Goal: Find contact information: Find contact information

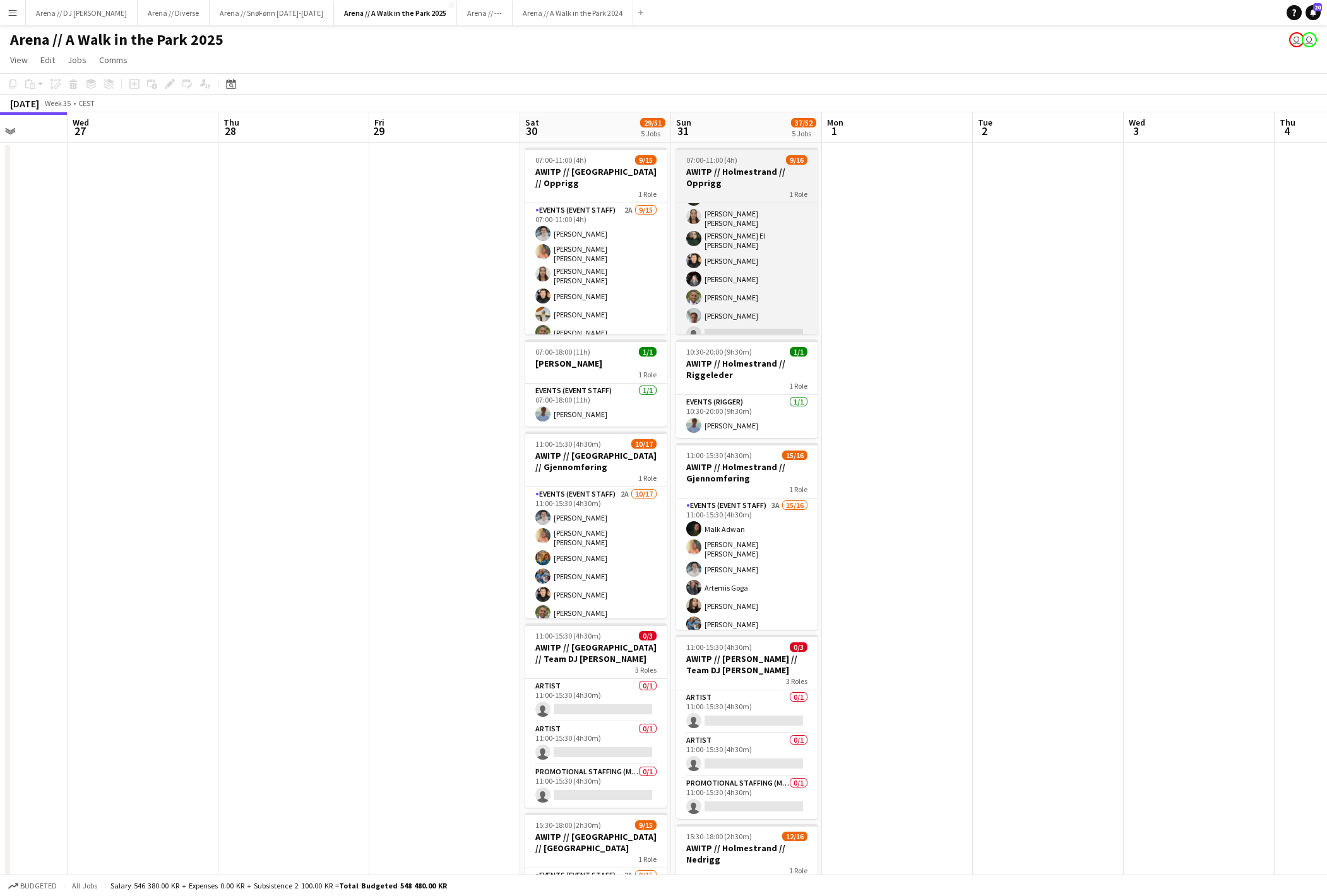
click at [735, 188] on h3 "AWITP // Holmestrand // Opprigg" at bounding box center [747, 177] width 141 height 23
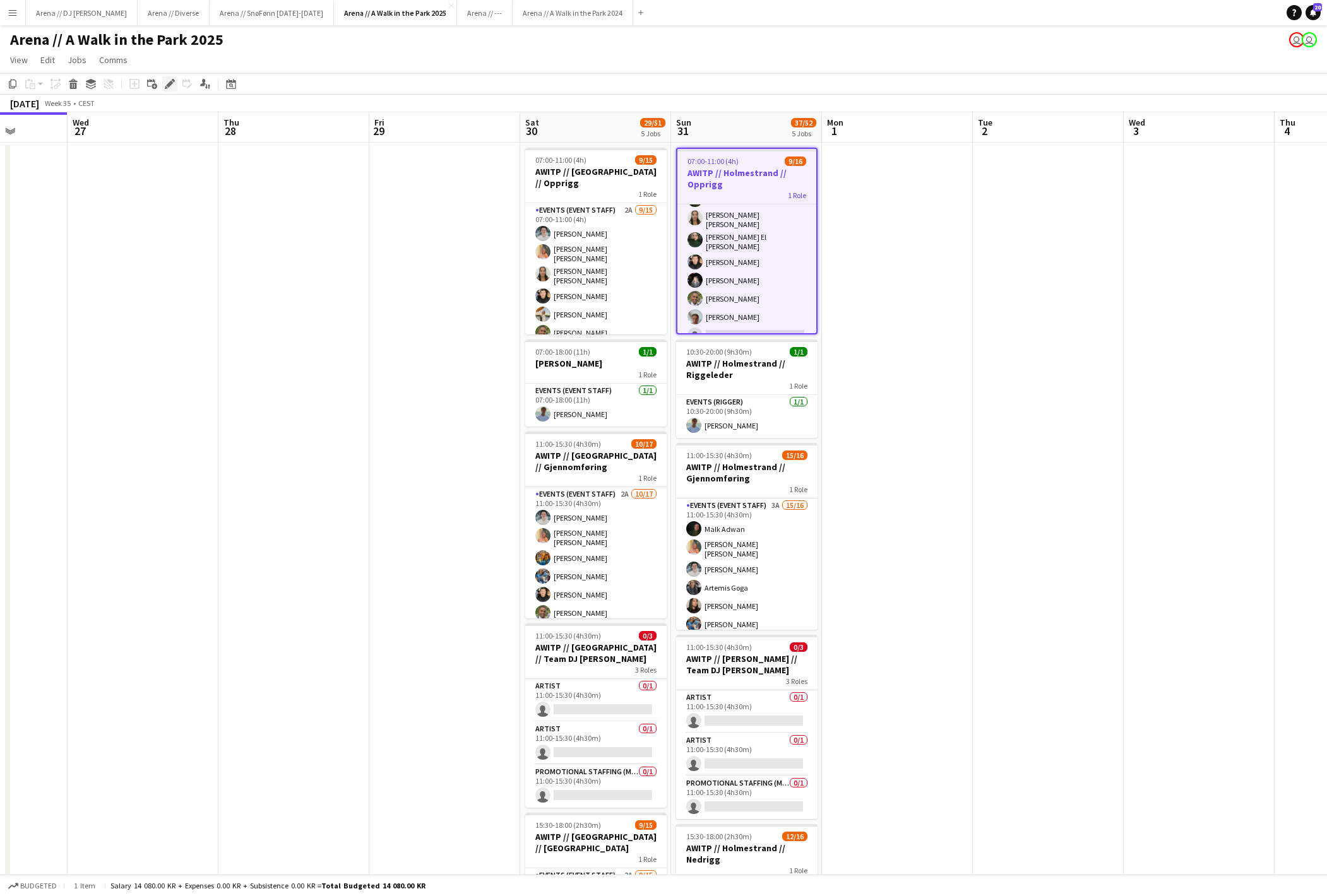
click at [168, 88] on icon at bounding box center [169, 84] width 7 height 7
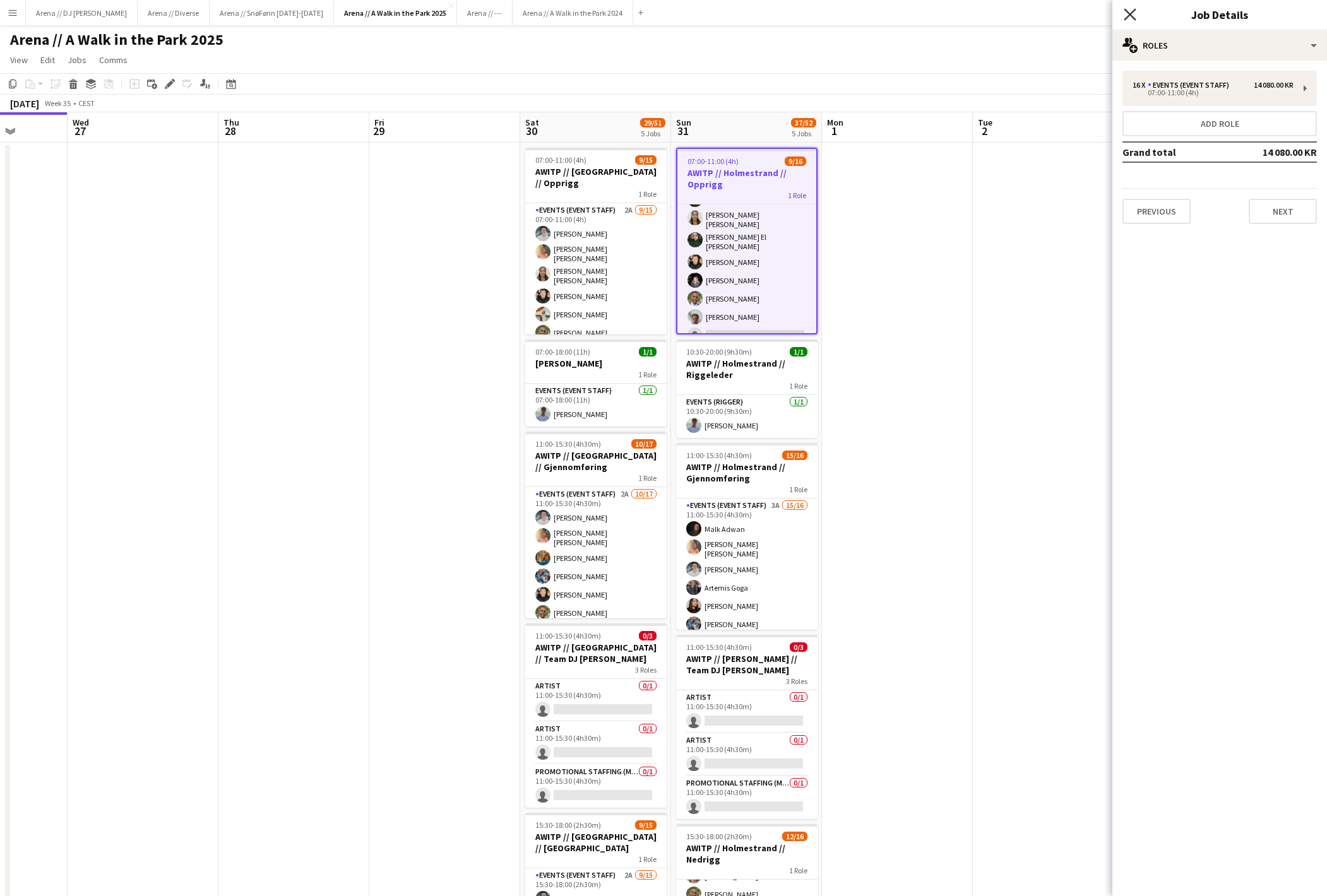
click at [1135, 15] on icon "Close pop-in" at bounding box center [1130, 14] width 12 height 12
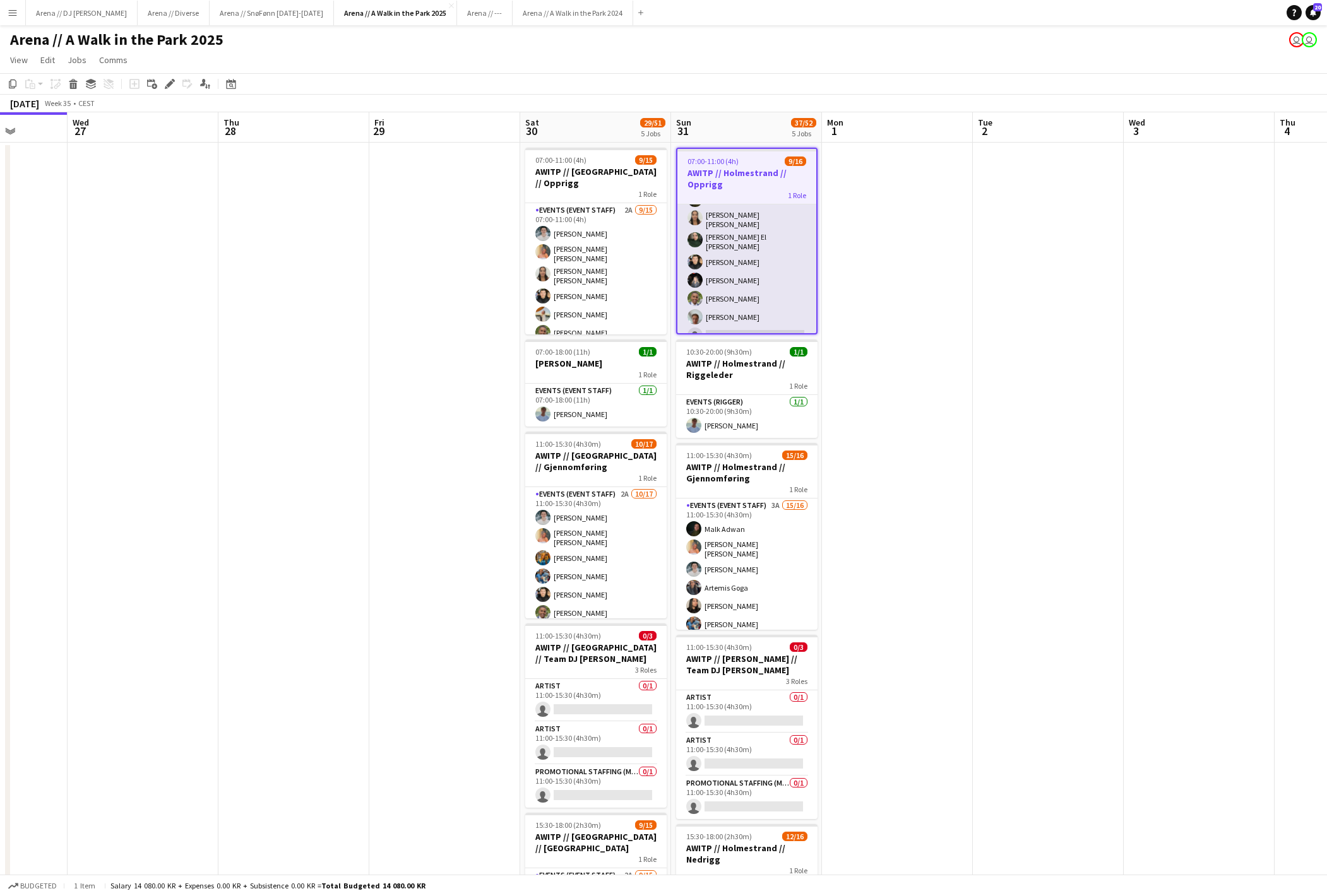
click at [767, 296] on app-card-role "Events (Event Staff) 5A [DATE] 07:00-11:00 (4h) [PERSON_NAME] [PERSON_NAME] [PE…" at bounding box center [746, 293] width 138 height 329
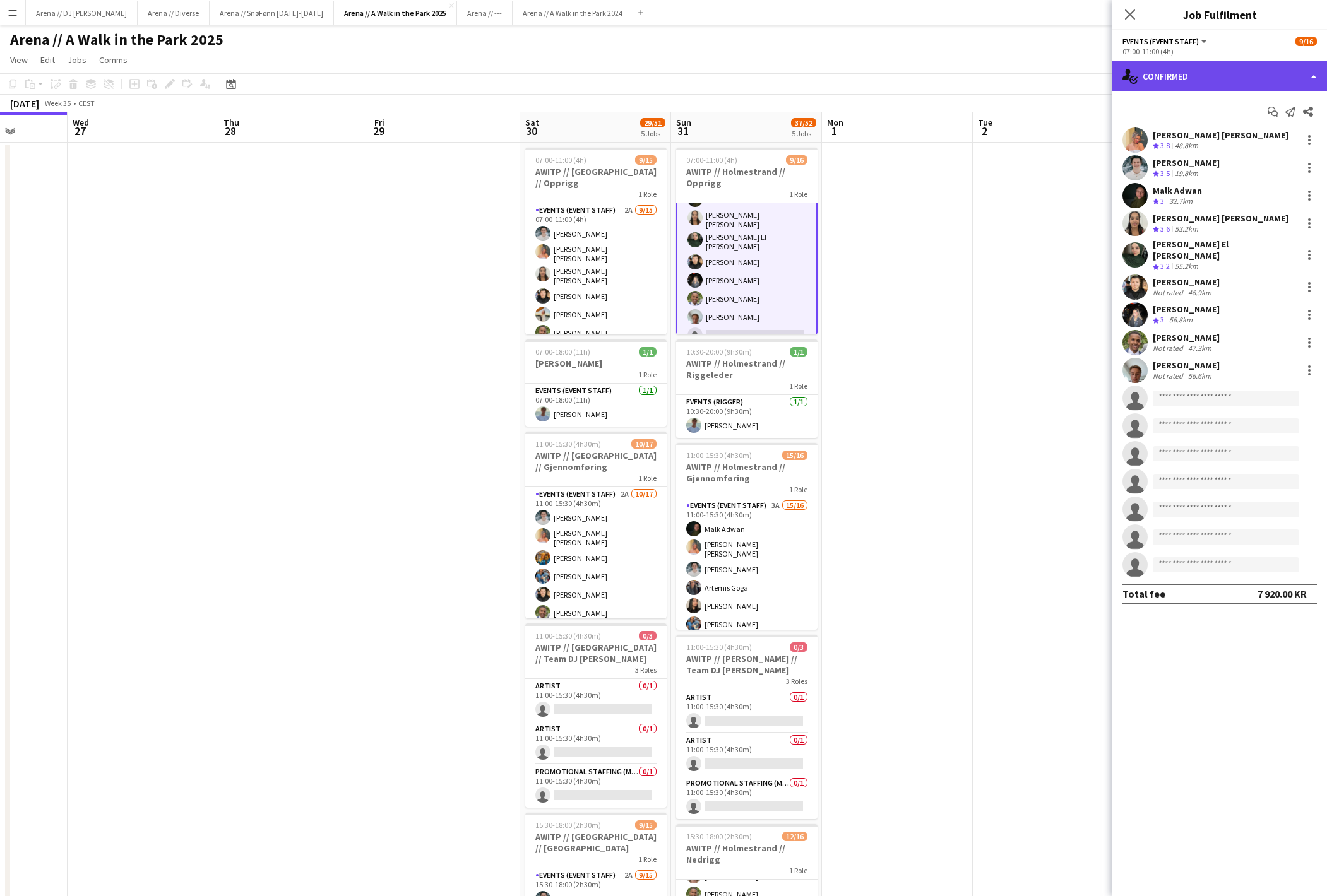
click at [1212, 74] on div "single-neutral-actions-check-2 Confirmed" at bounding box center [1219, 77] width 215 height 30
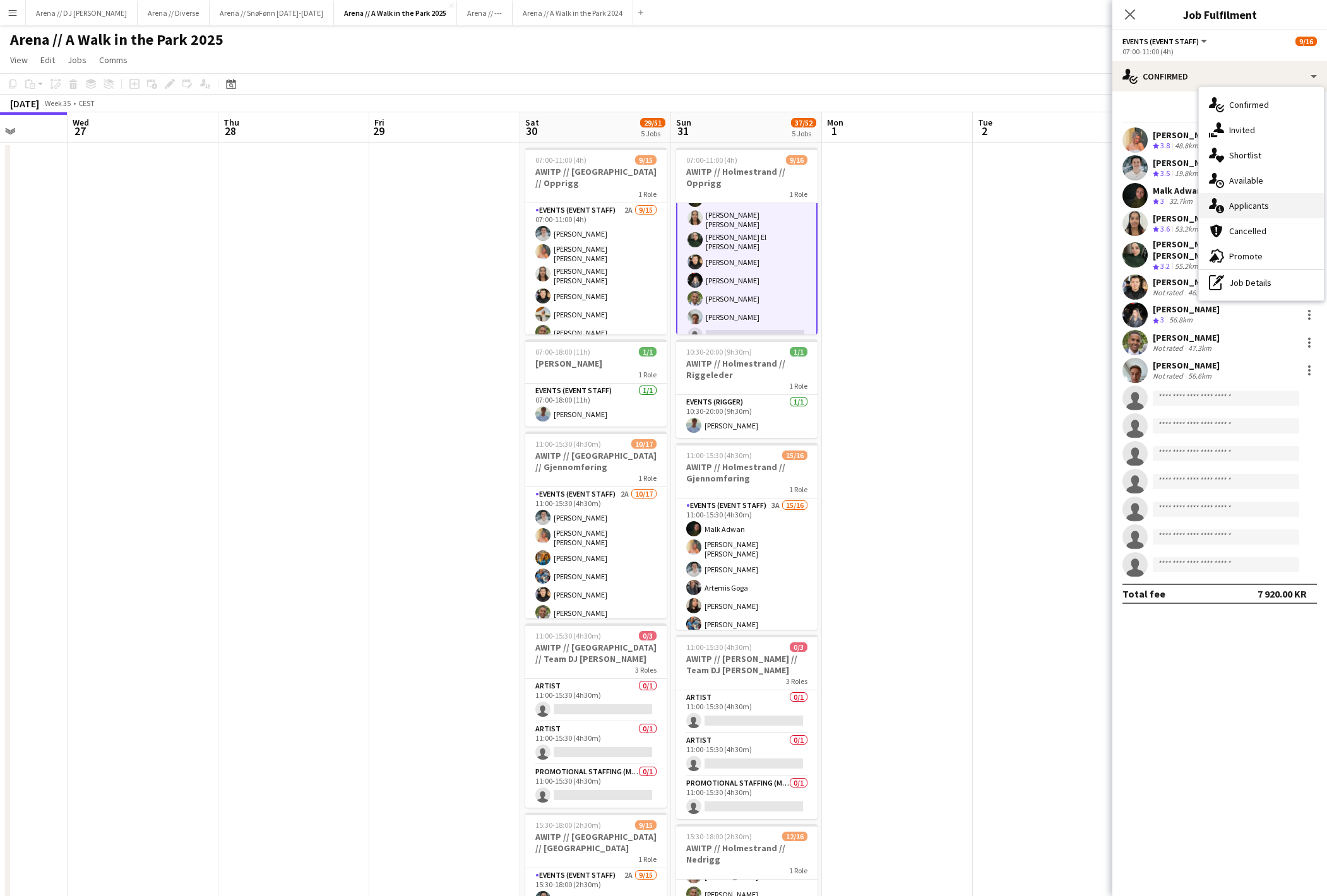
click at [1232, 206] on div "single-neutral-actions-information Applicants" at bounding box center [1261, 205] width 125 height 25
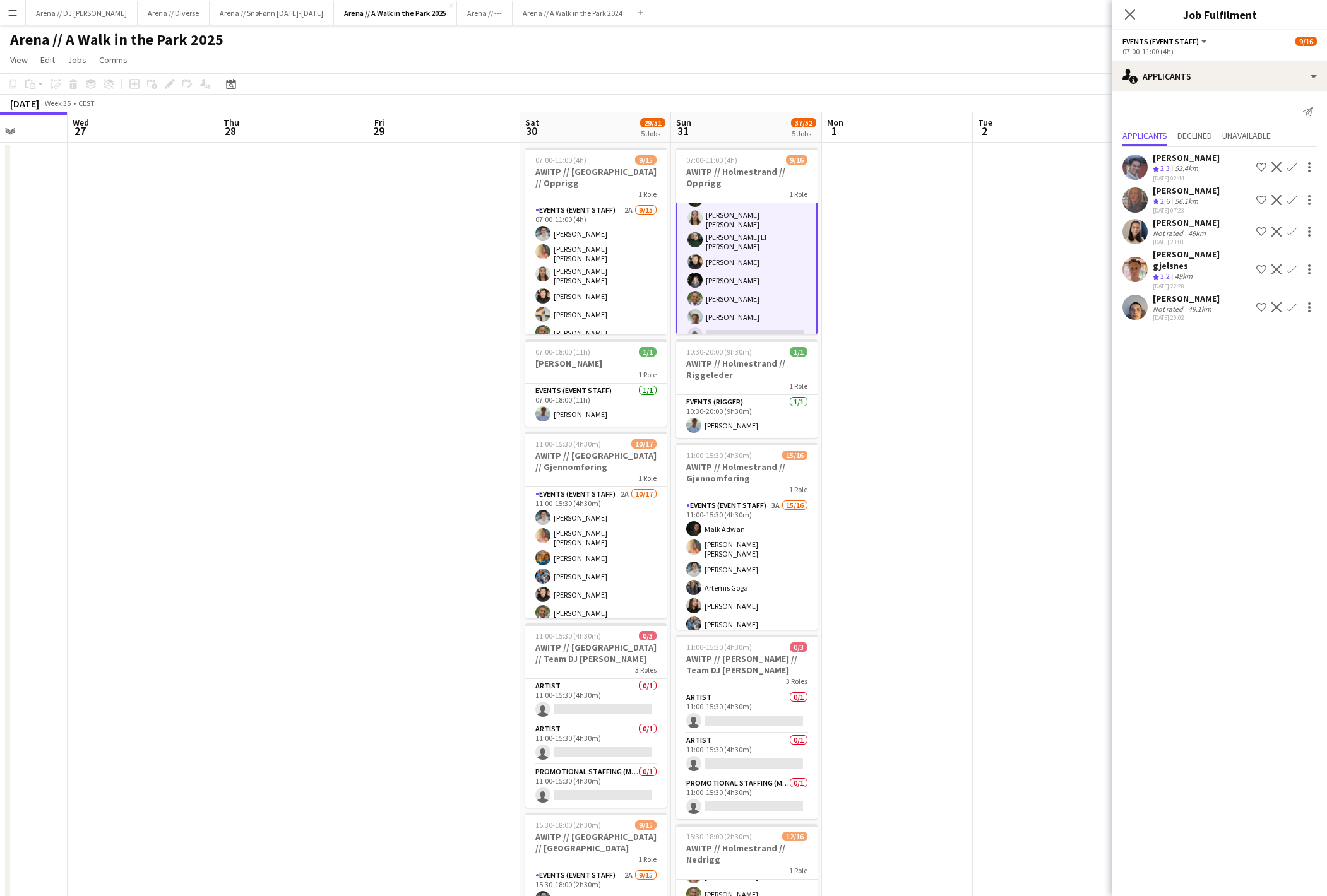
click at [1279, 269] on app-icon "Decline" at bounding box center [1276, 270] width 10 height 10
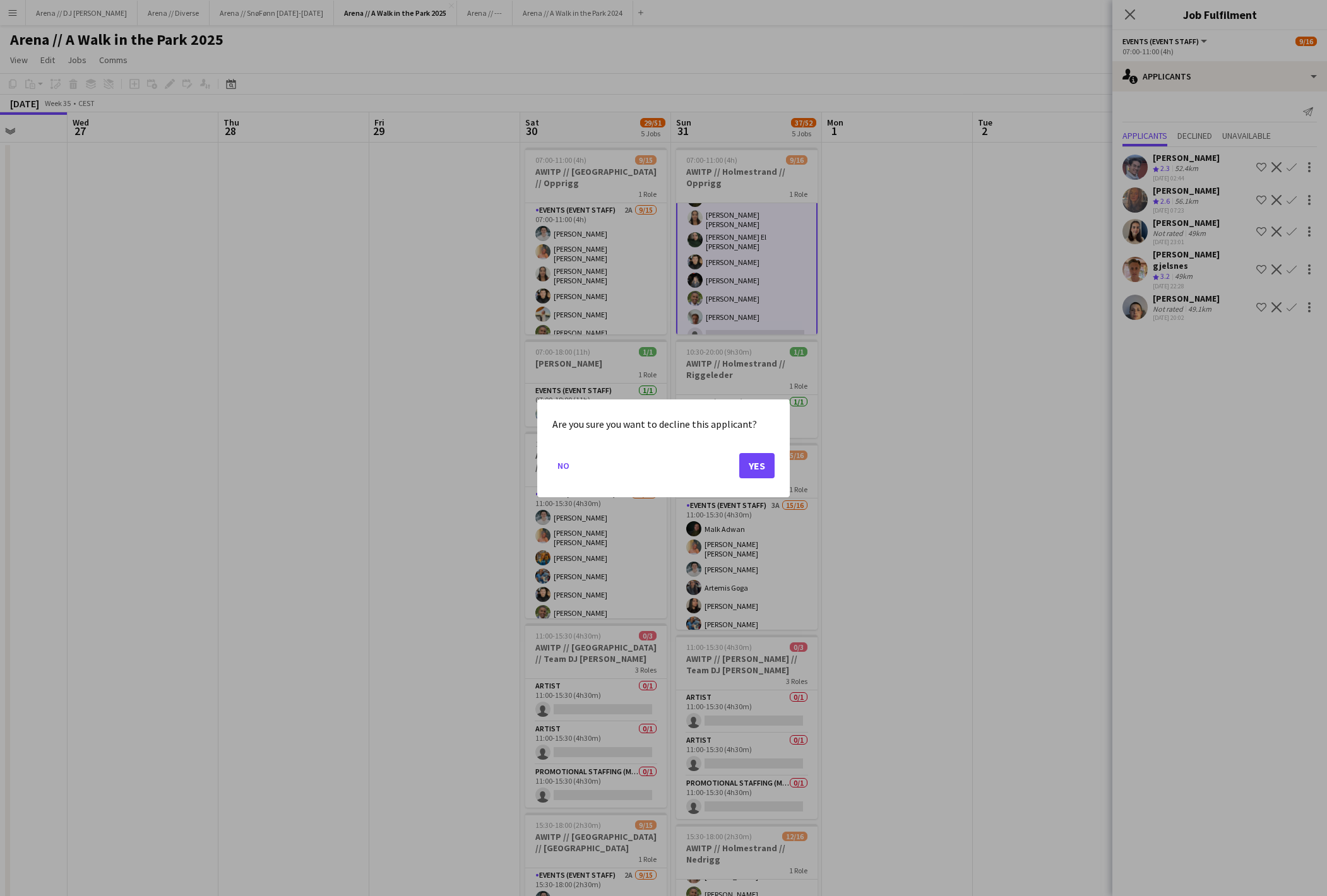
click at [754, 471] on button "Yes" at bounding box center [757, 465] width 36 height 25
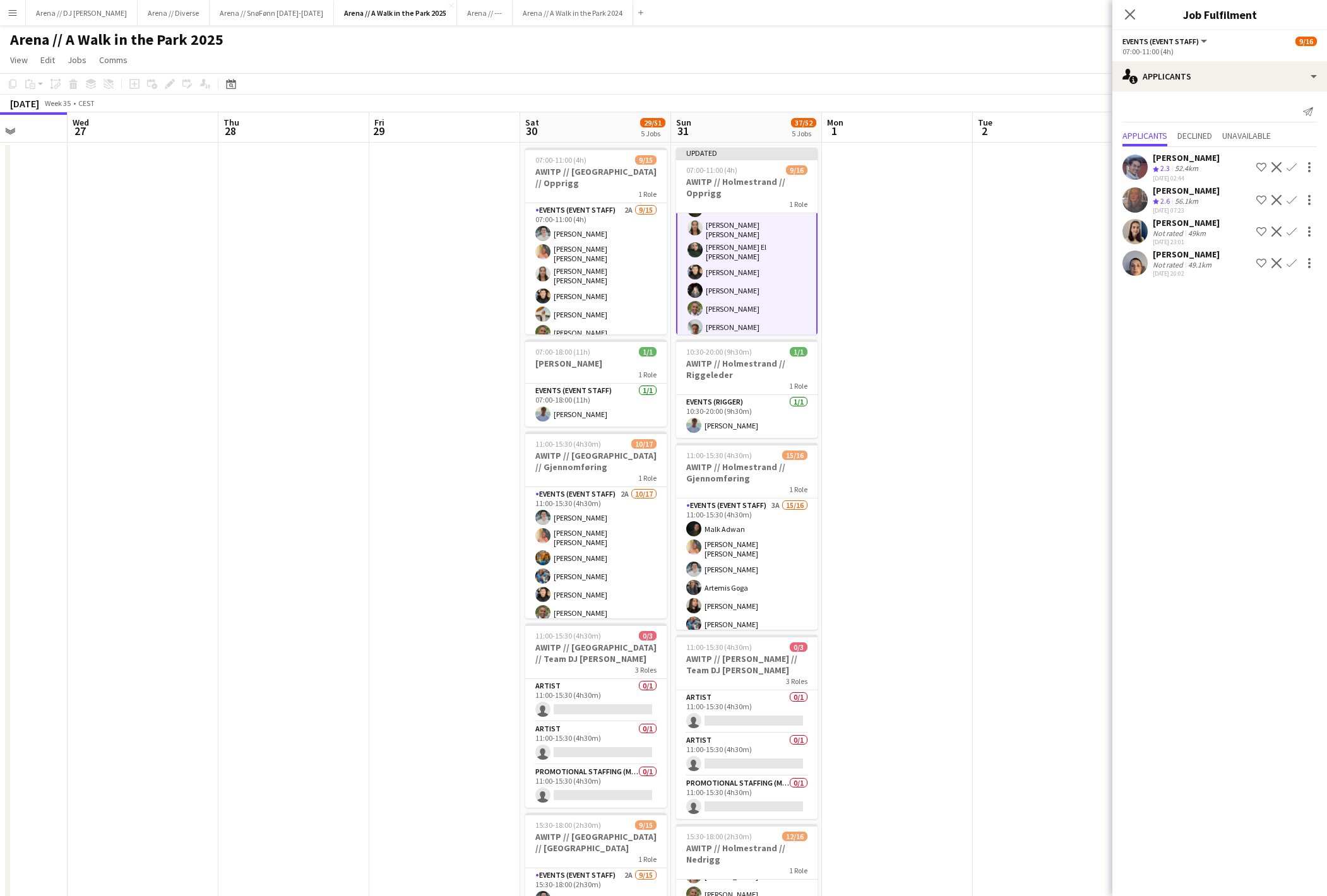
click at [1275, 265] on app-icon "Decline" at bounding box center [1276, 263] width 10 height 10
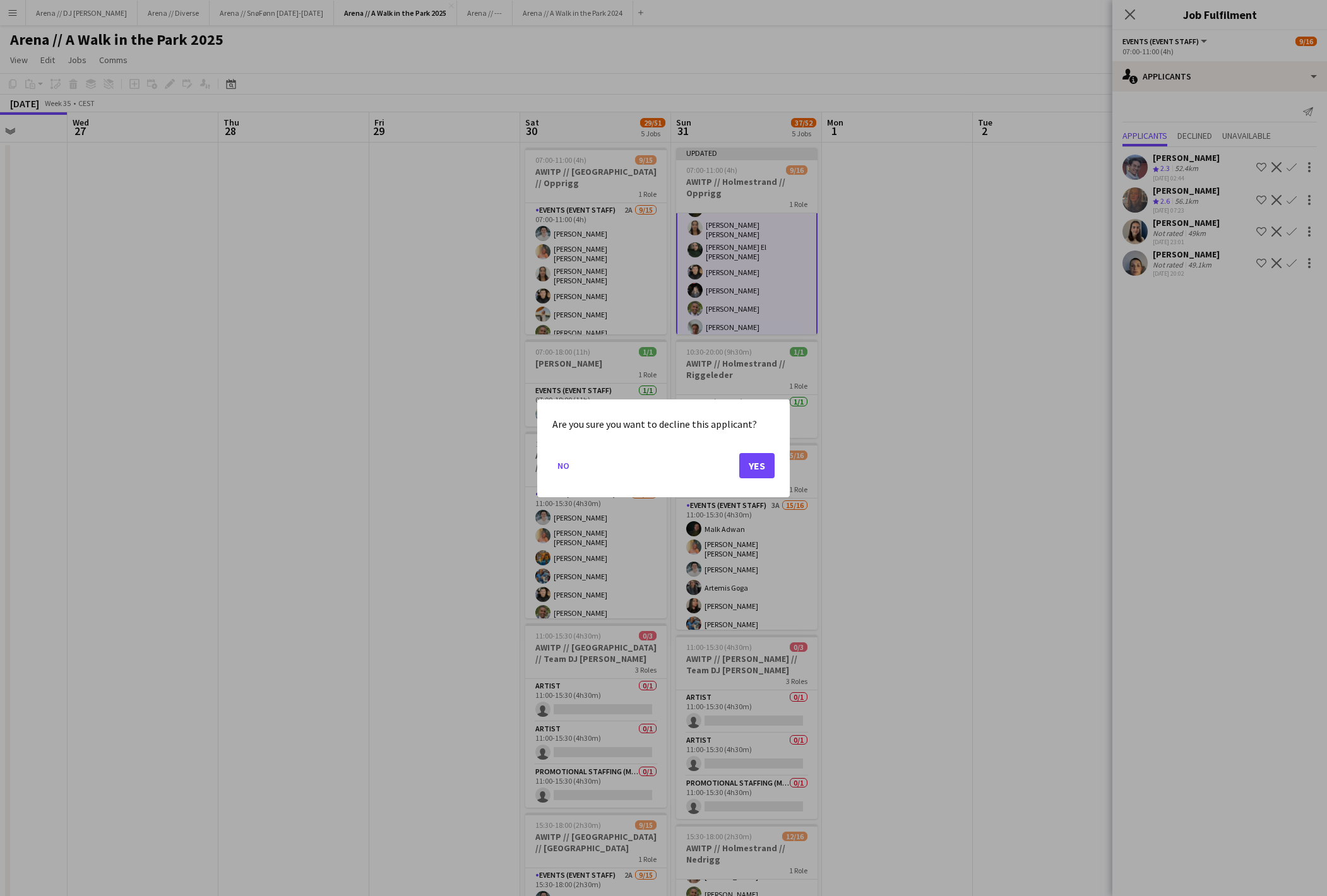
click at [745, 476] on button "Yes" at bounding box center [757, 465] width 36 height 25
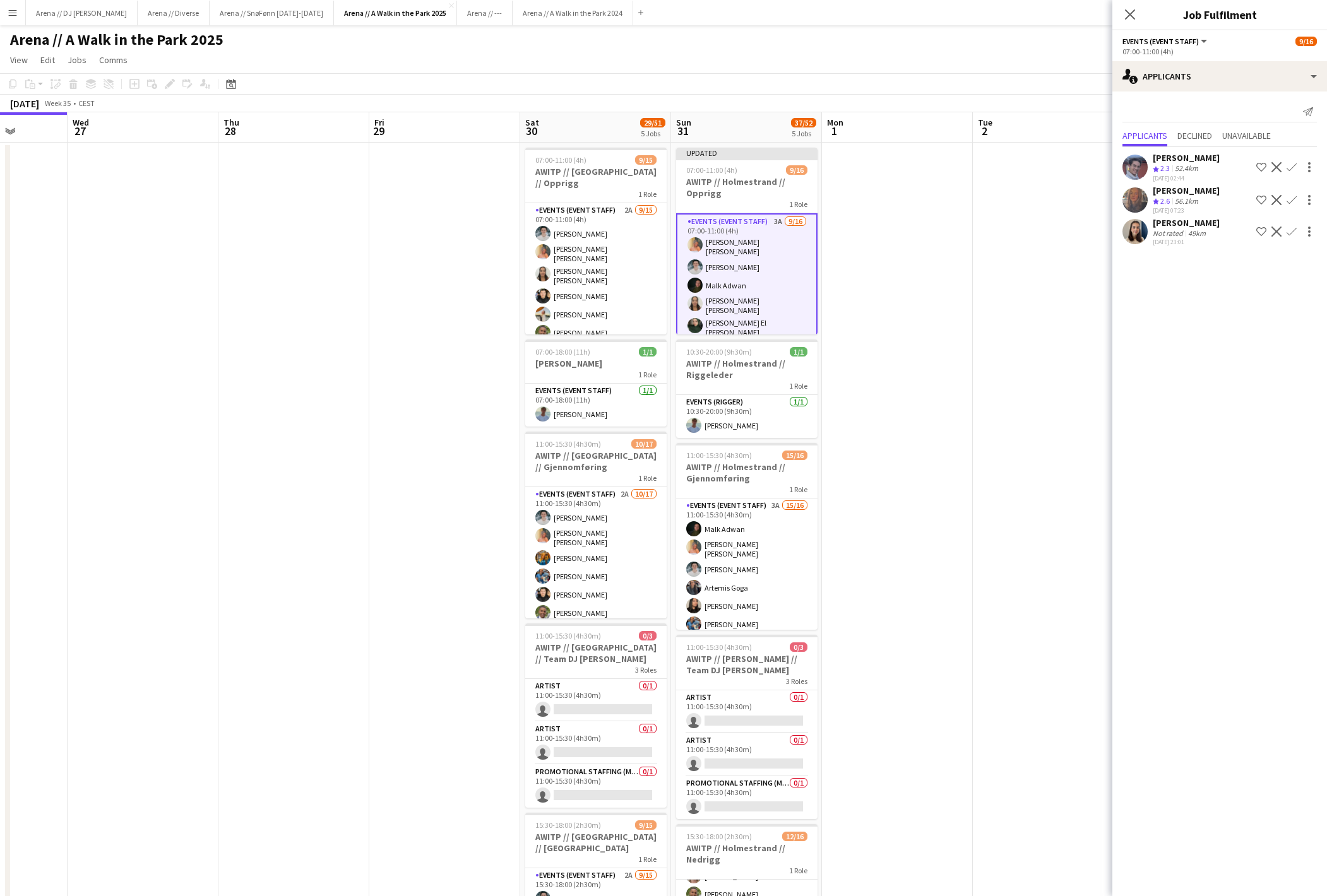
click at [1152, 227] on div "[PERSON_NAME] Not rated 49km [DATE] 23:01 Shortlist crew Decline Confirm" at bounding box center [1219, 231] width 215 height 29
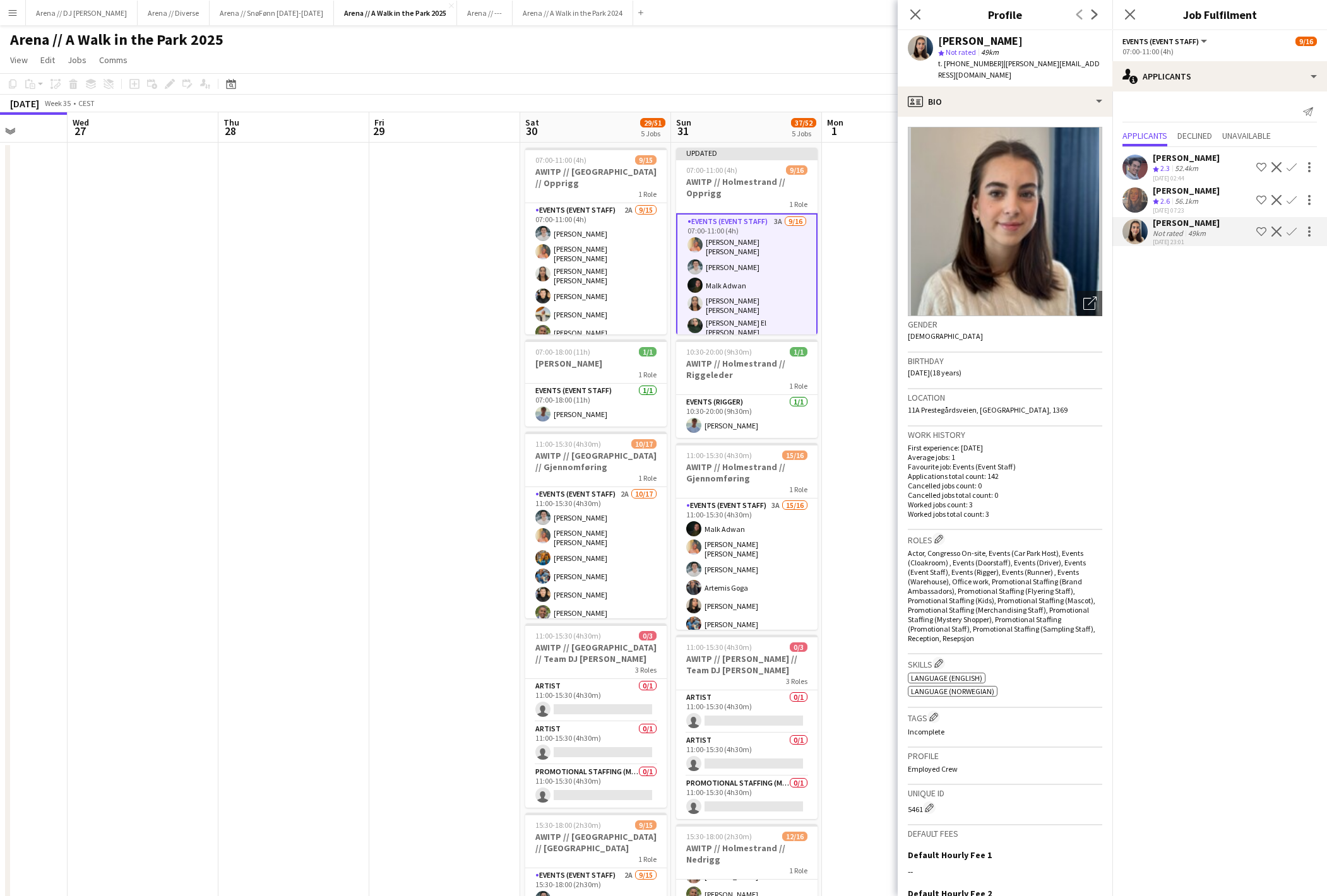
scroll to position [-1, 0]
click at [603, 277] on app-card-role "Events (Event Staff) 2A [DATE] 07:00-11:00 (4h) [PERSON_NAME] [PERSON_NAME] [PE…" at bounding box center [596, 356] width 141 height 307
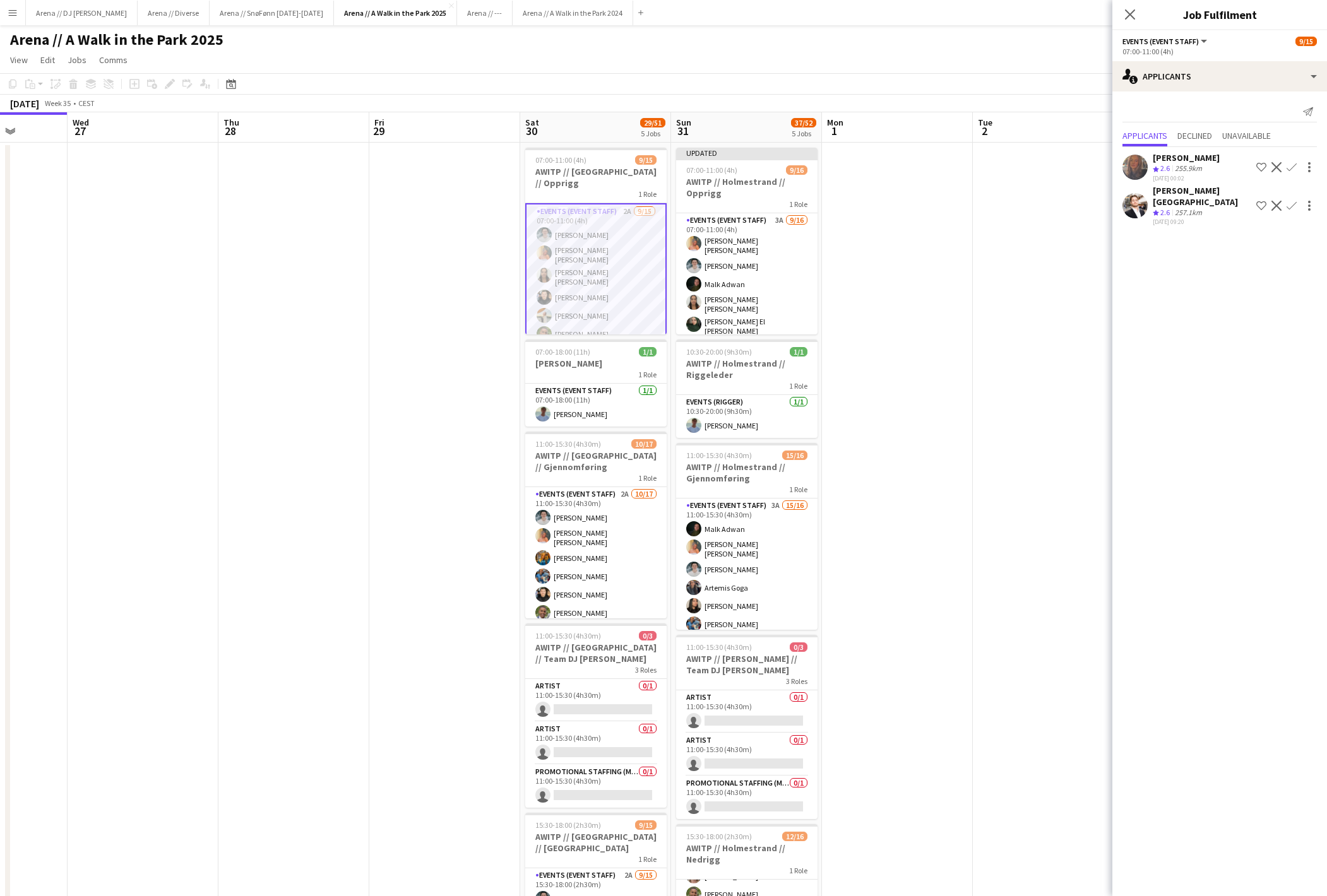
click at [575, 284] on app-card-role "Events (Event Staff) 2A [DATE] 07:00-11:00 (4h) [PERSON_NAME] [PERSON_NAME] [PE…" at bounding box center [596, 357] width 141 height 310
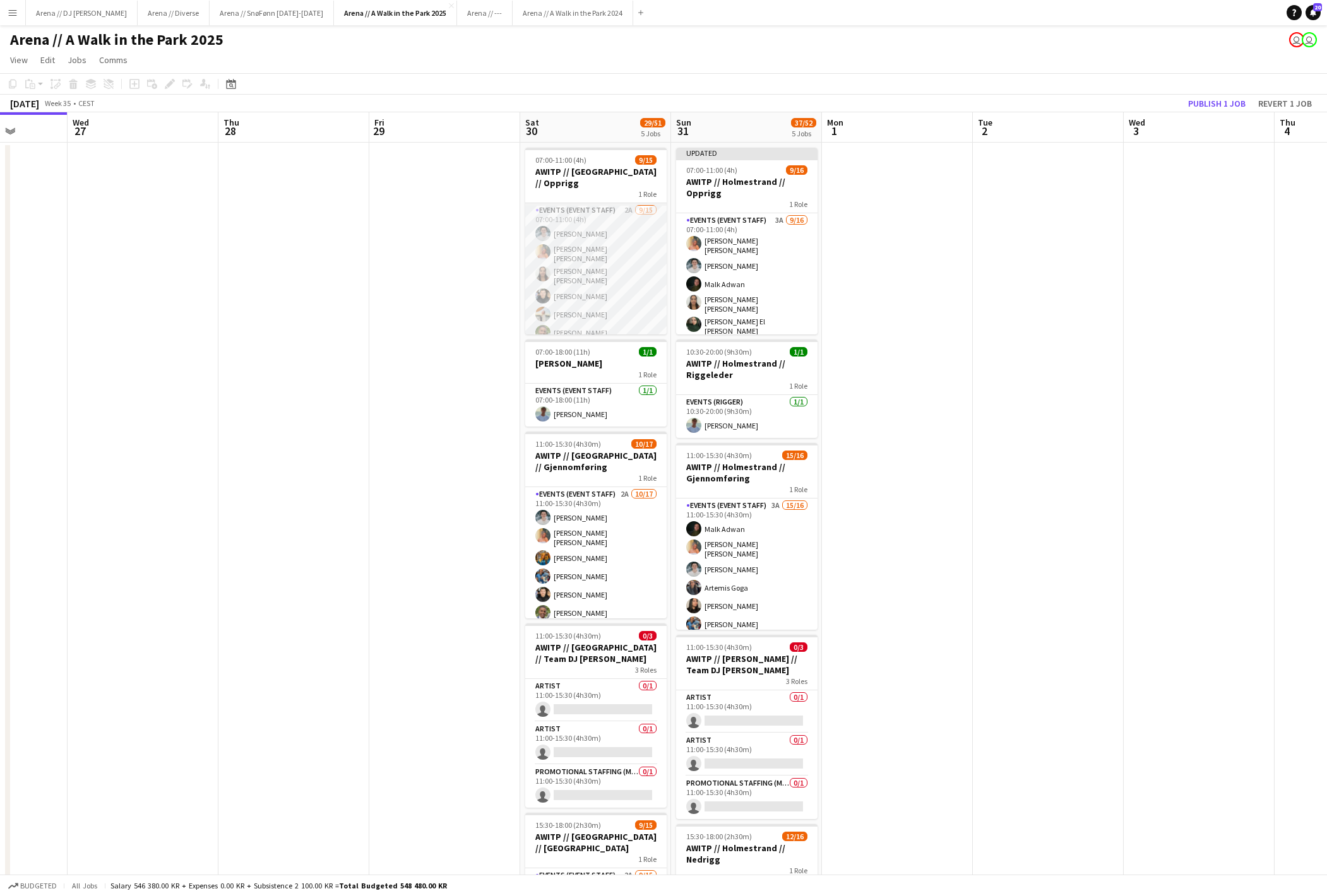
click at [580, 250] on app-card-role "Events (Event Staff) 2A [DATE] 07:00-11:00 (4h) [PERSON_NAME] [PERSON_NAME] [PE…" at bounding box center [596, 356] width 141 height 307
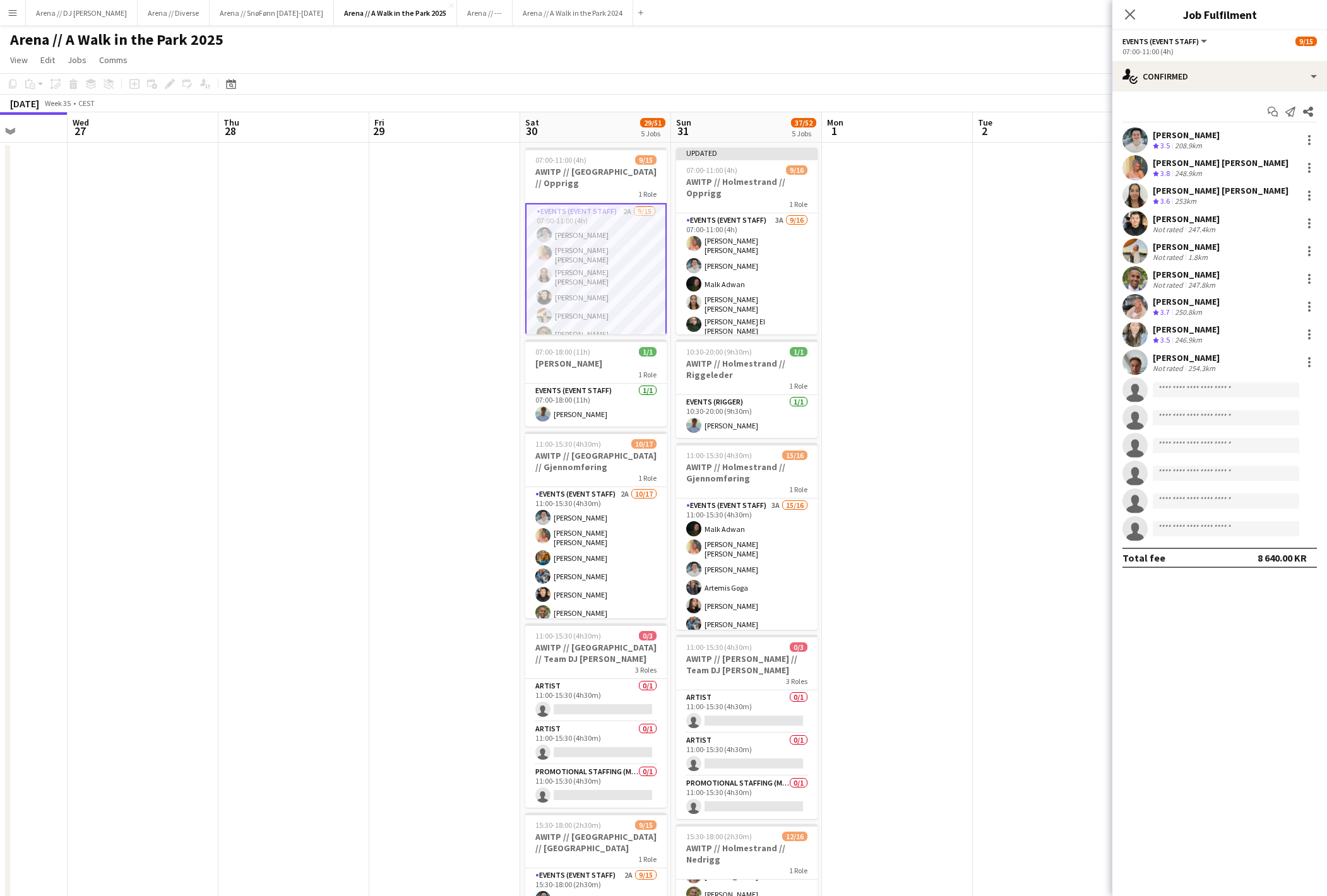
click at [386, 310] on app-date-cell at bounding box center [445, 590] width 151 height 896
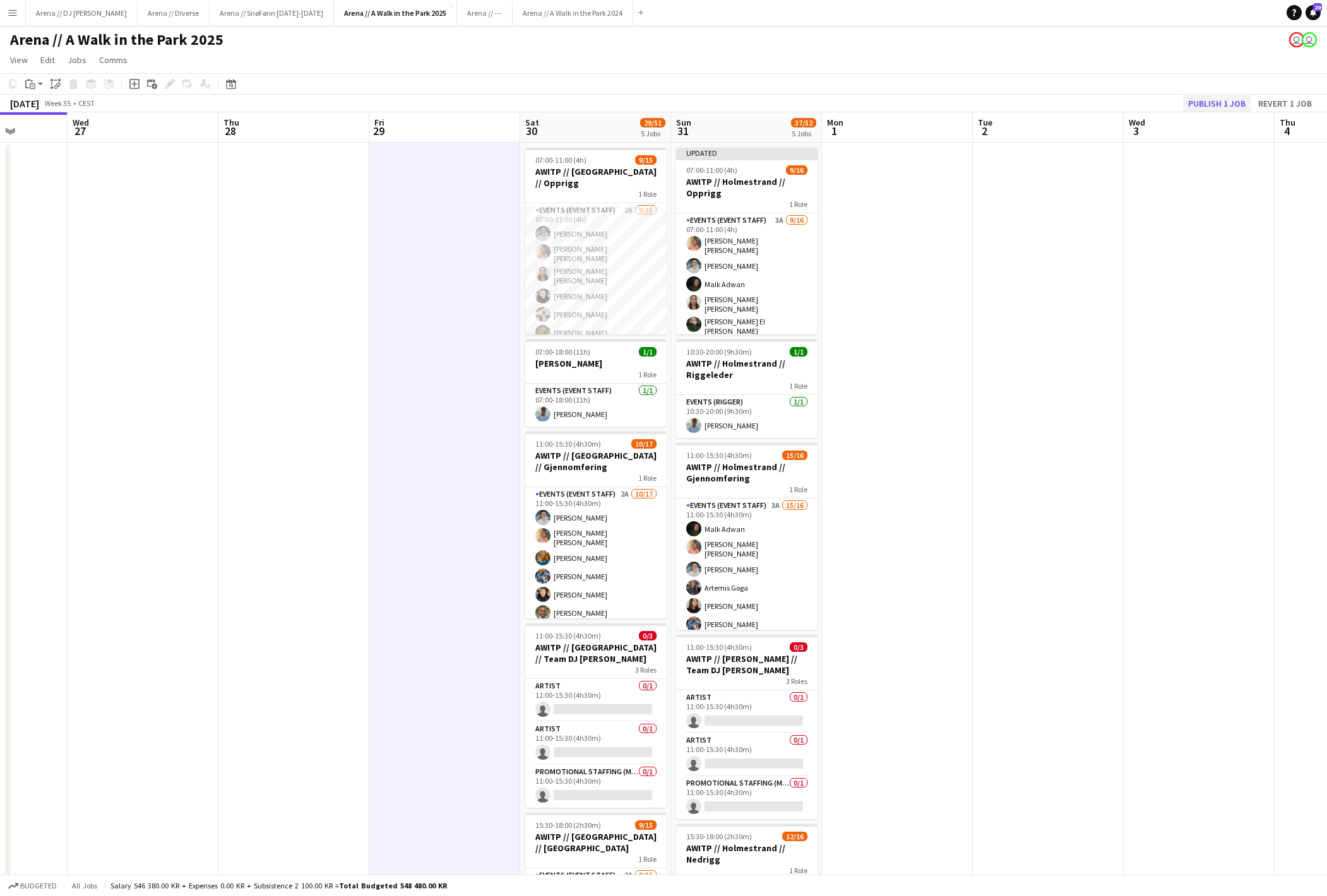
click at [1192, 108] on button "Publish 1 job" at bounding box center [1216, 104] width 68 height 16
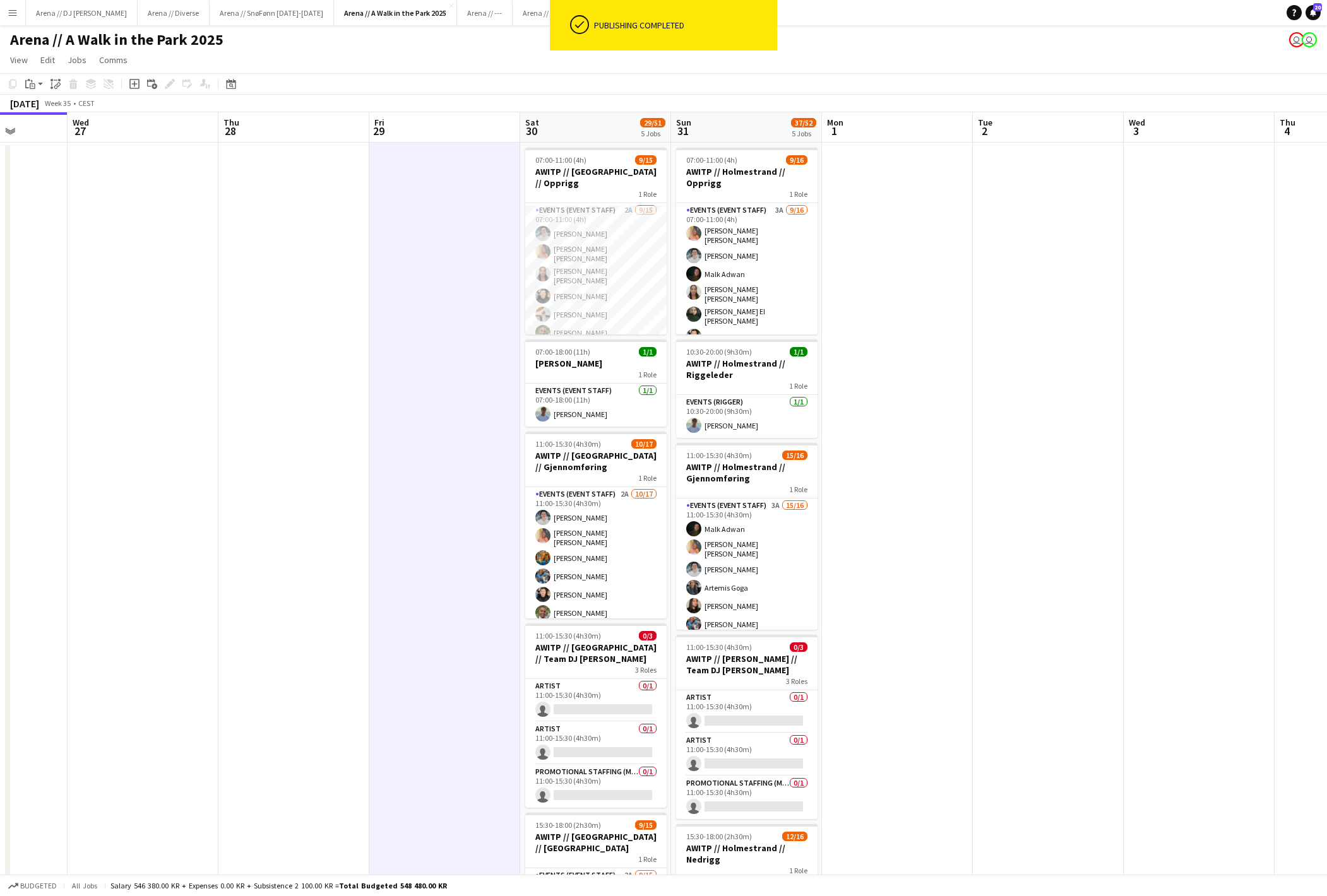
click at [11, 19] on button "Menu" at bounding box center [12, 12] width 25 height 25
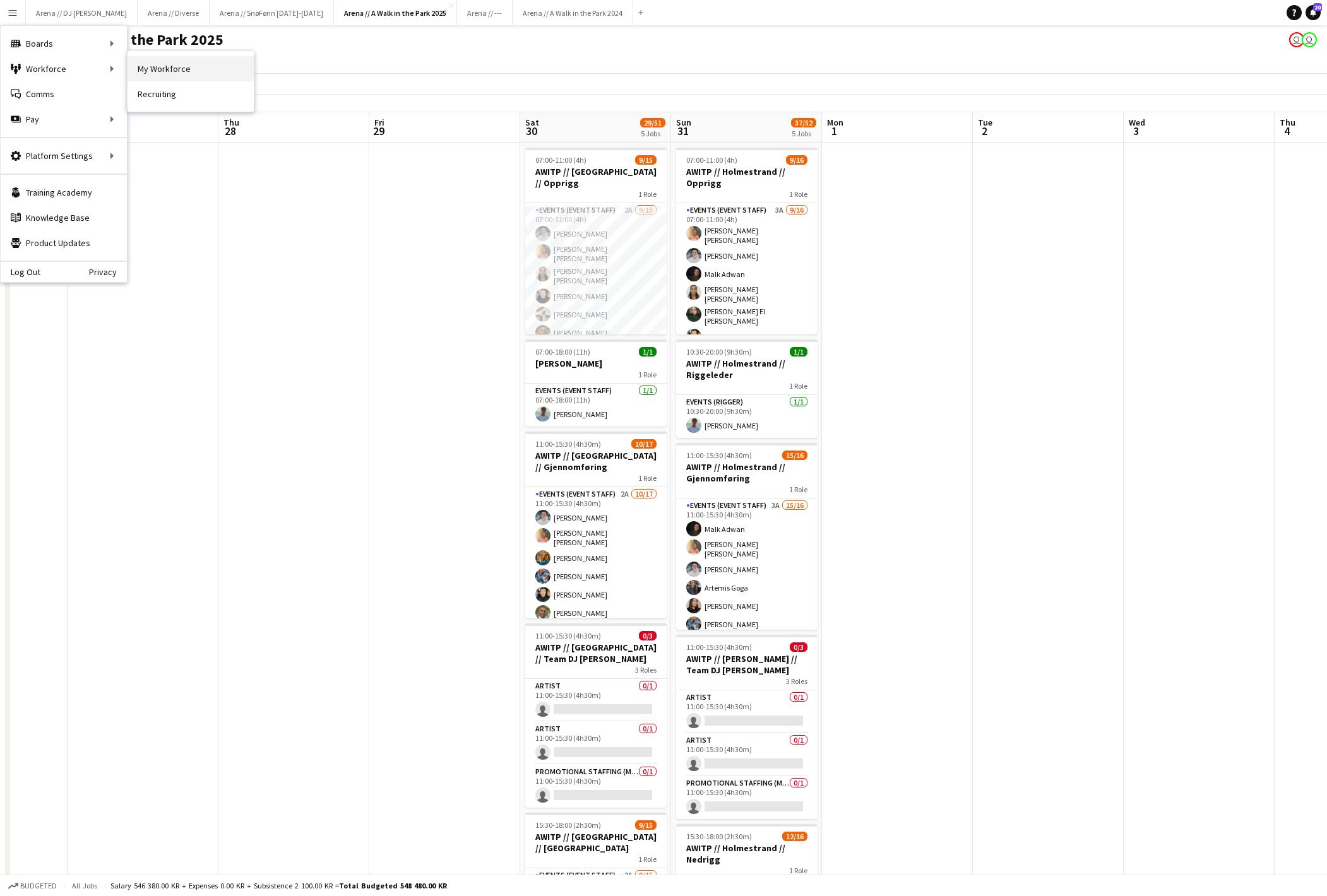
click at [163, 72] on link "My Workforce" at bounding box center [190, 68] width 126 height 25
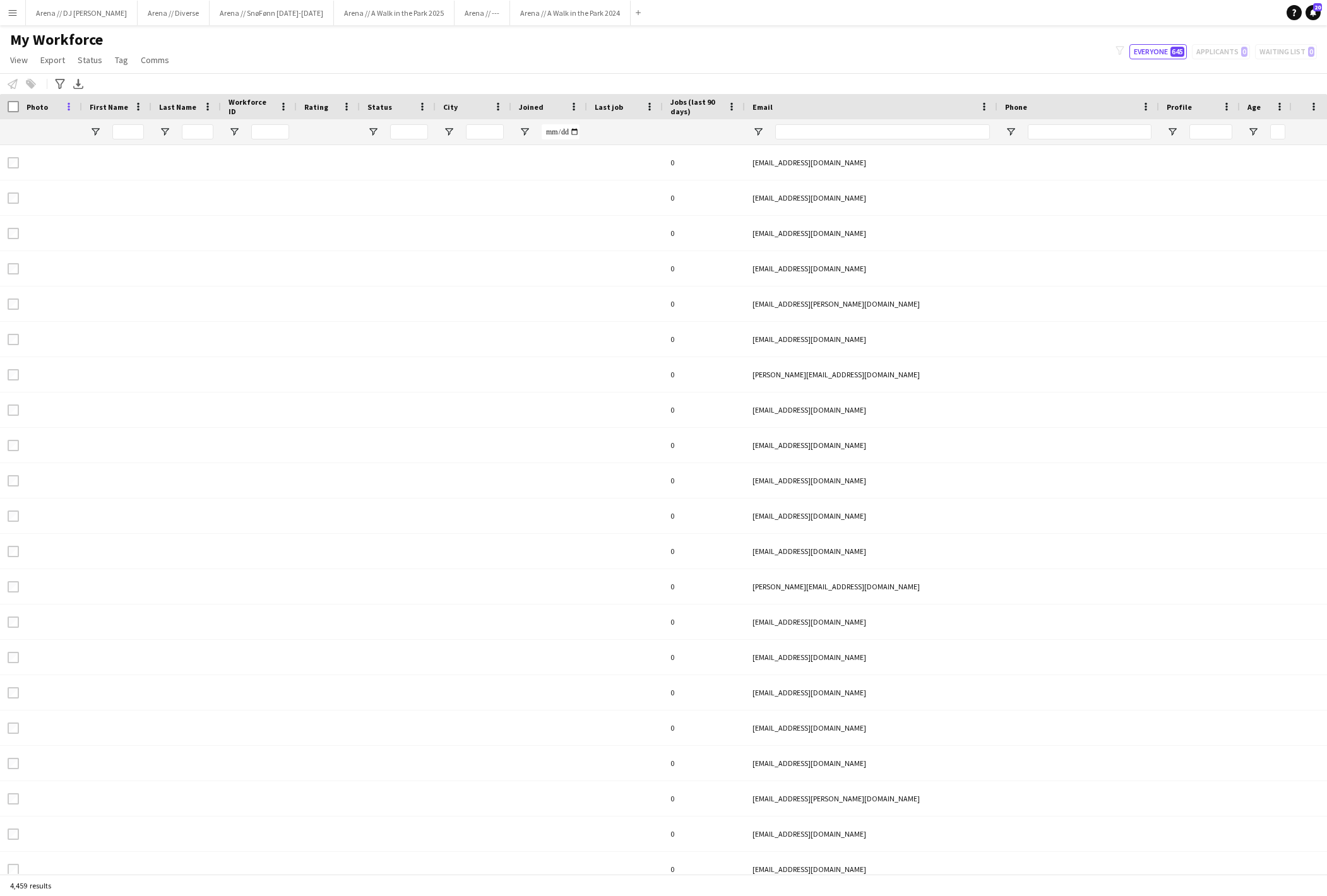
type input "****"
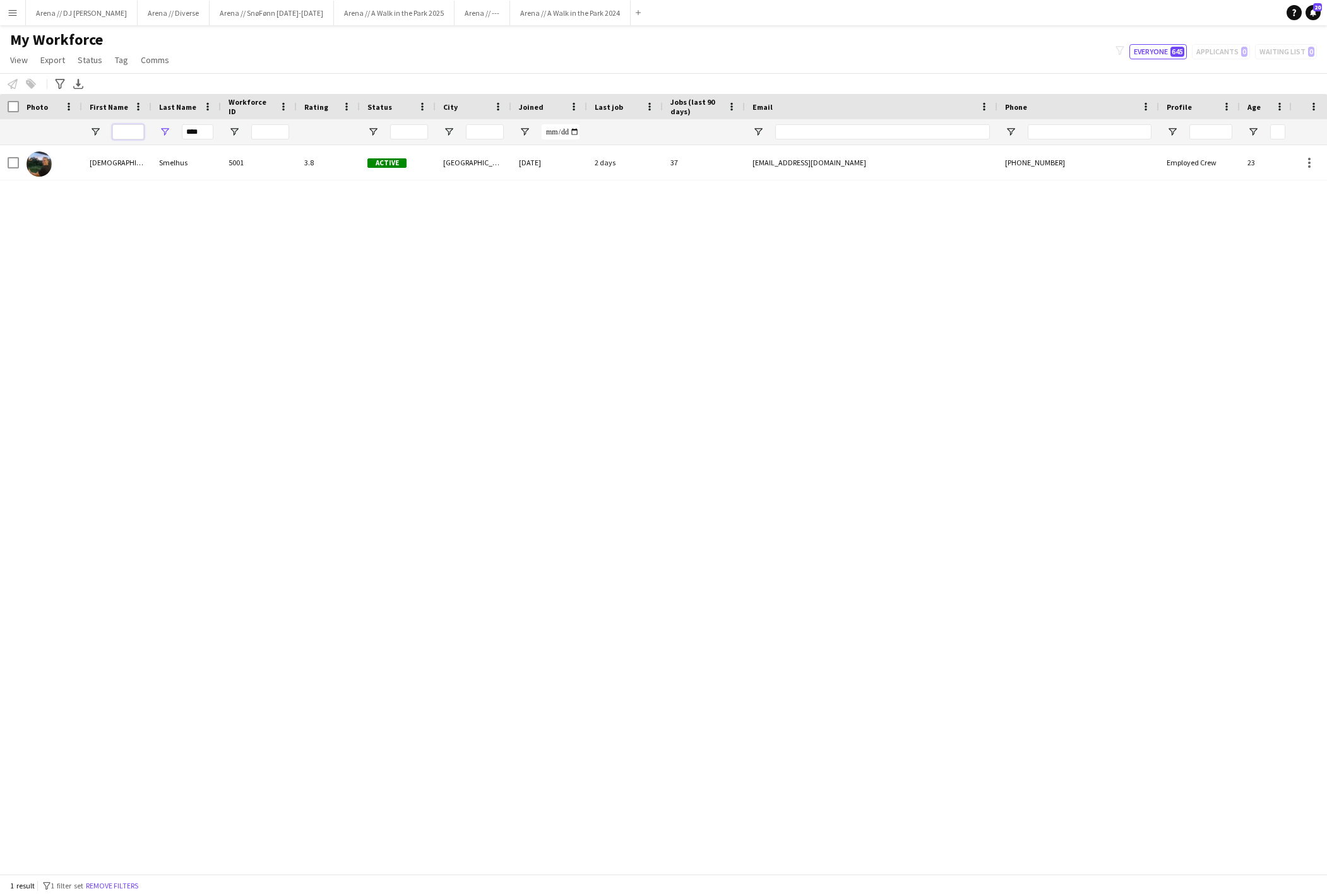
click at [127, 133] on input "First Name Filter Input" at bounding box center [128, 131] width 32 height 15
drag, startPoint x: 193, startPoint y: 133, endPoint x: 235, endPoint y: 133, distance: 42.0
click at [235, 133] on div "****" at bounding box center [684, 131] width 1369 height 25
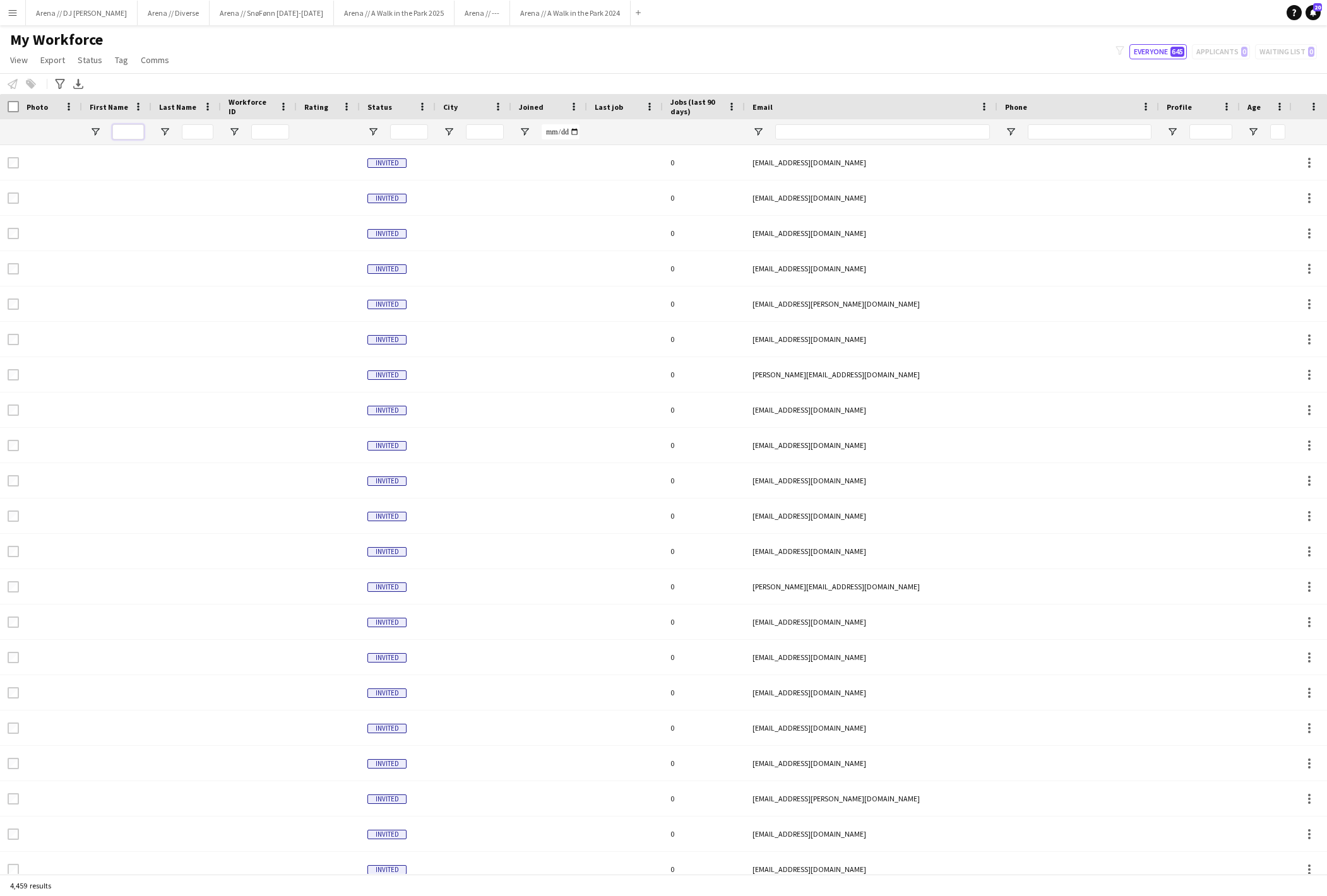
click at [132, 130] on input "First Name Filter Input" at bounding box center [128, 131] width 32 height 15
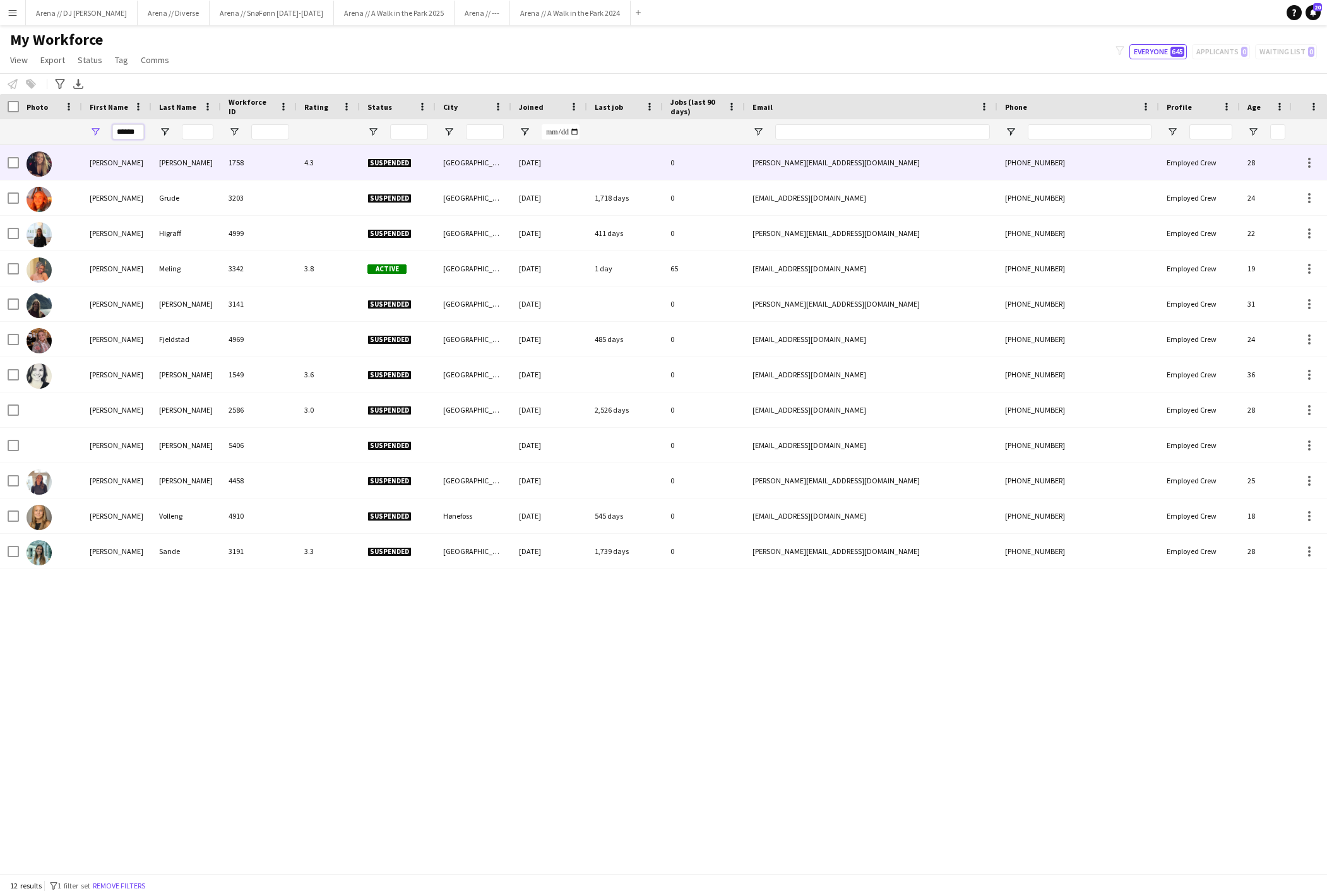
type input "******"
drag, startPoint x: 144, startPoint y: 173, endPoint x: 192, endPoint y: 274, distance: 111.8
click at [192, 274] on div "Meling" at bounding box center [186, 268] width 70 height 35
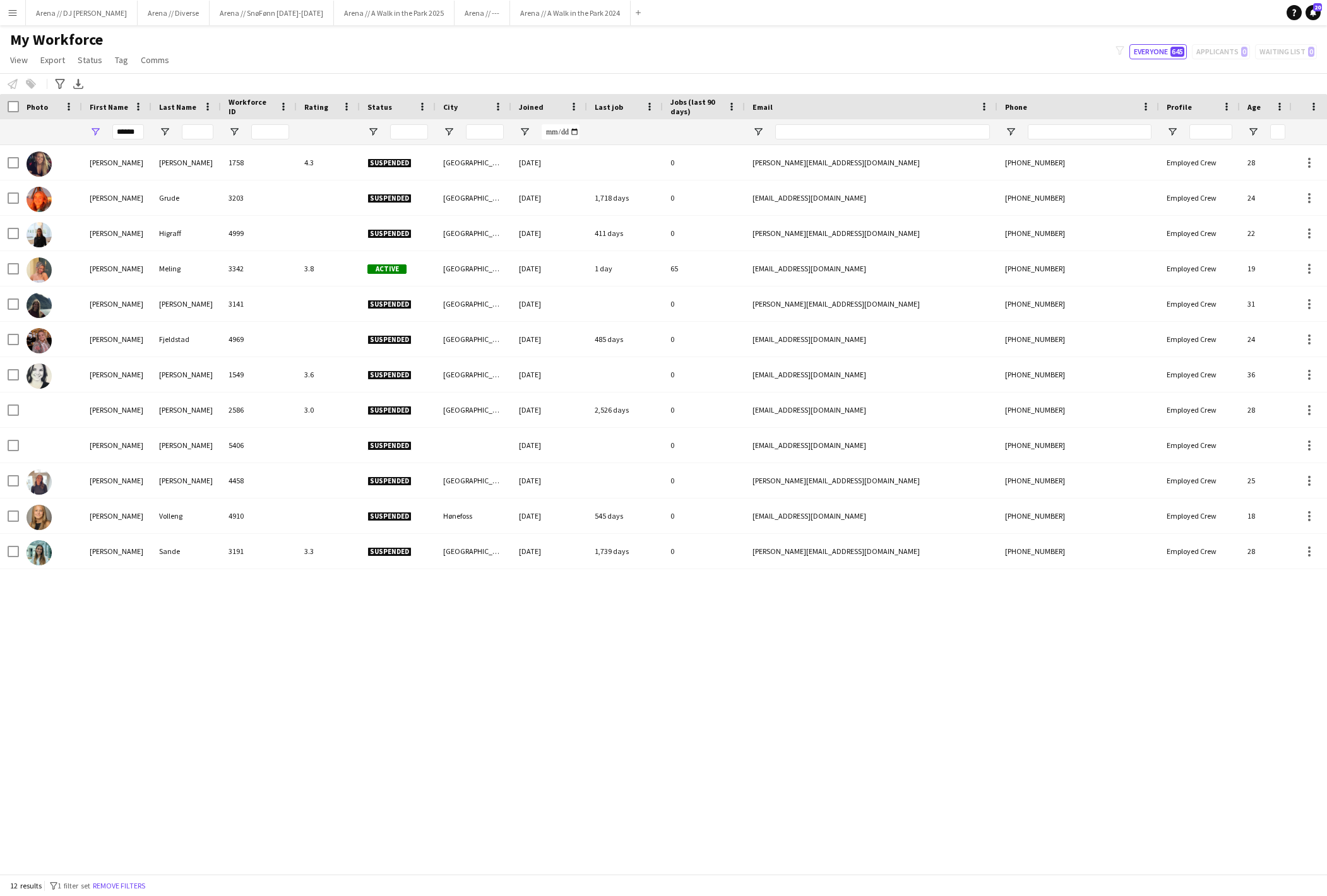
click at [192, 277] on div "Meling" at bounding box center [186, 268] width 70 height 35
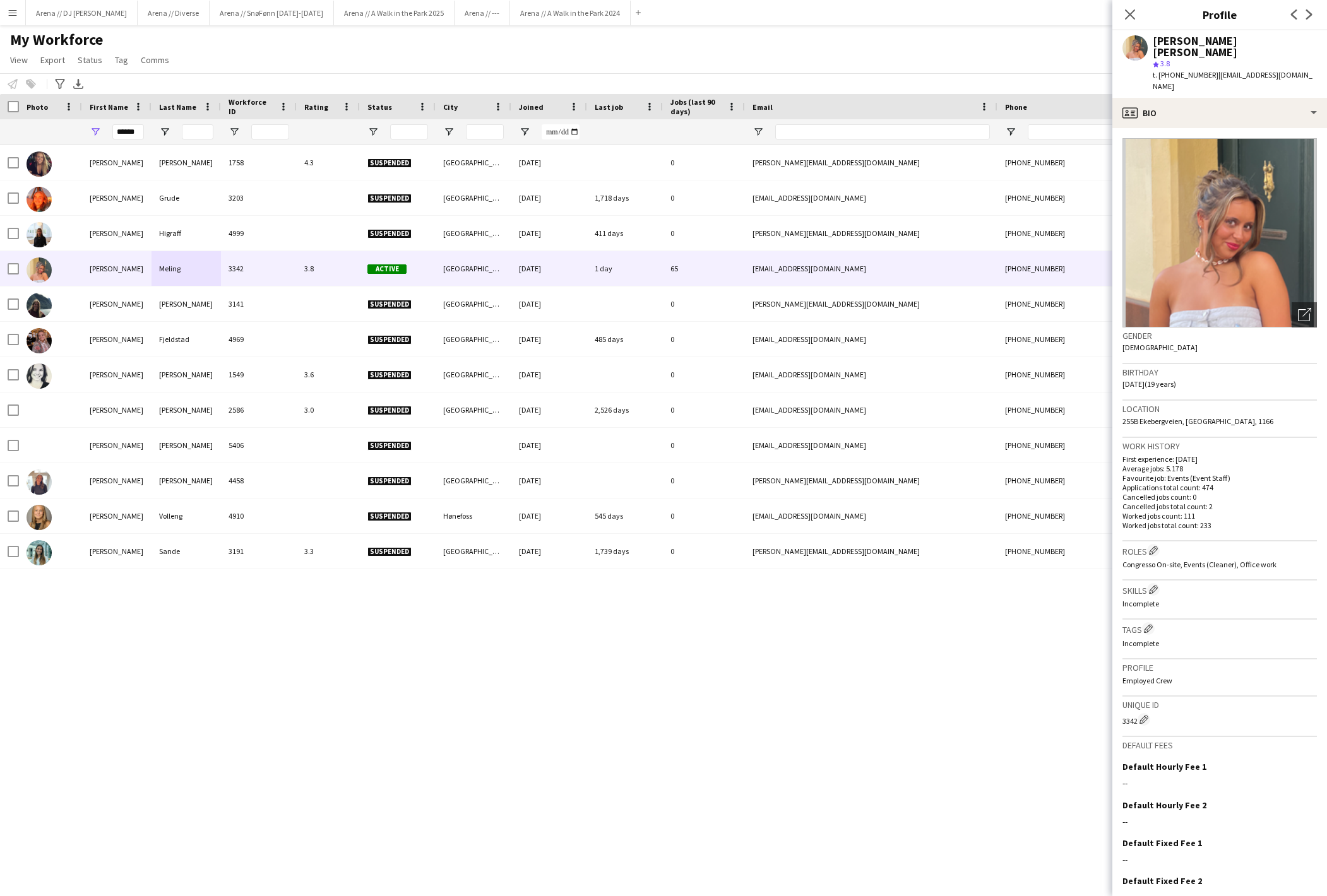
drag, startPoint x: 1222, startPoint y: 86, endPoint x: 1230, endPoint y: 71, distance: 17.0
click at [1230, 71] on div "t. [PHONE_NUMBER] | [EMAIL_ADDRESS][DOMAIN_NAME]" at bounding box center [1234, 81] width 164 height 23
copy span "[EMAIL_ADDRESS][DOMAIN_NAME]"
